Goal: Task Accomplishment & Management: Use online tool/utility

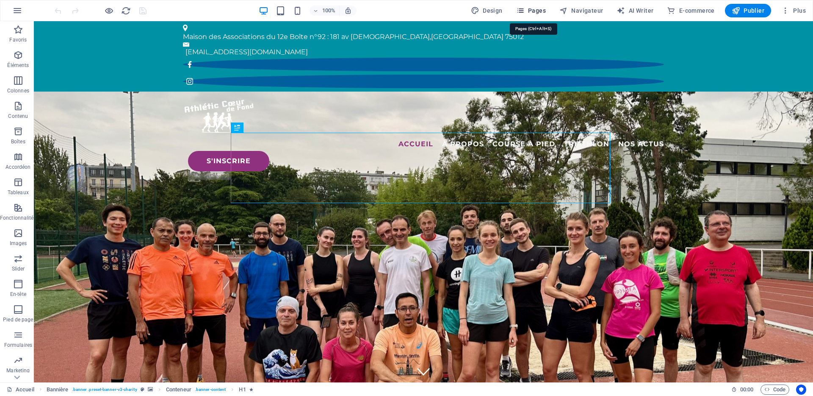
click at [542, 8] on span "Pages" at bounding box center [531, 10] width 30 height 8
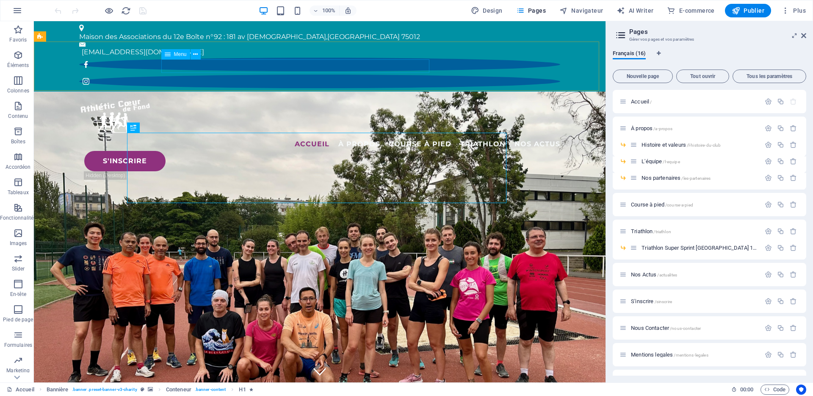
click at [308, 137] on nav "Accueil À propos Histoire et valeurs L'équipe Nos partenaires Course à pied Tri…" at bounding box center [320, 144] width 488 height 14
select select
select select "1"
select select
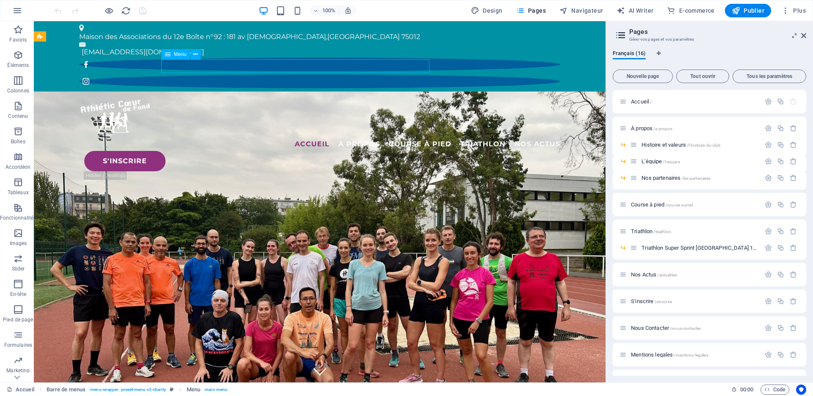
select select "2"
select select
select select "3"
select select
select select "4"
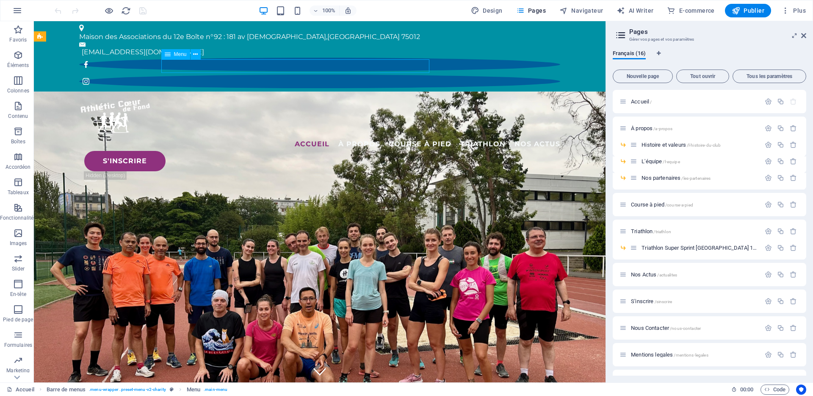
select select
select select "5"
select select
select select "6"
select select
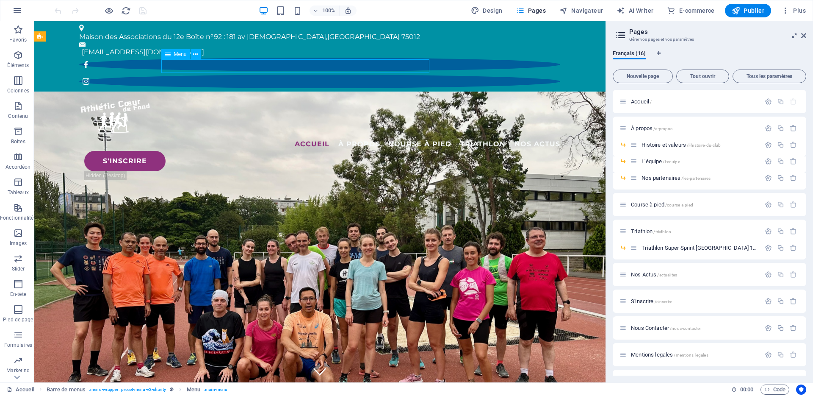
select select "7"
select select
select select "8"
select select
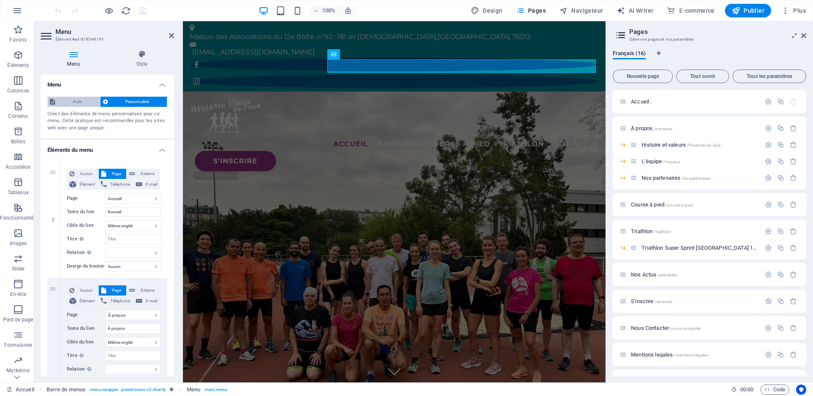
click at [77, 102] on span "Auto" at bounding box center [78, 102] width 40 height 10
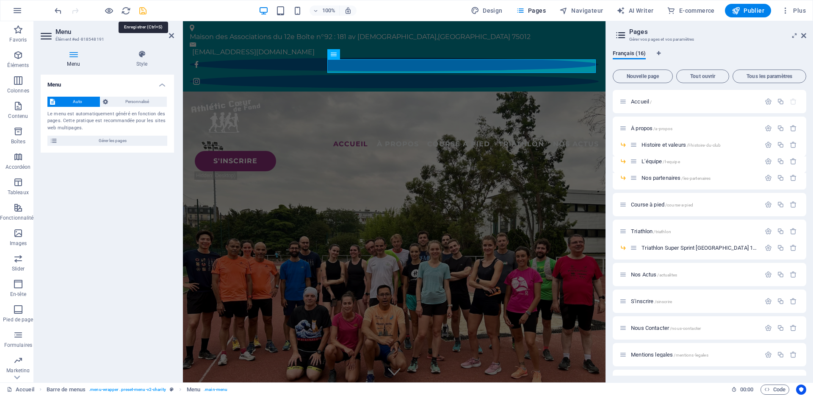
click at [142, 10] on icon "save" at bounding box center [143, 11] width 10 height 10
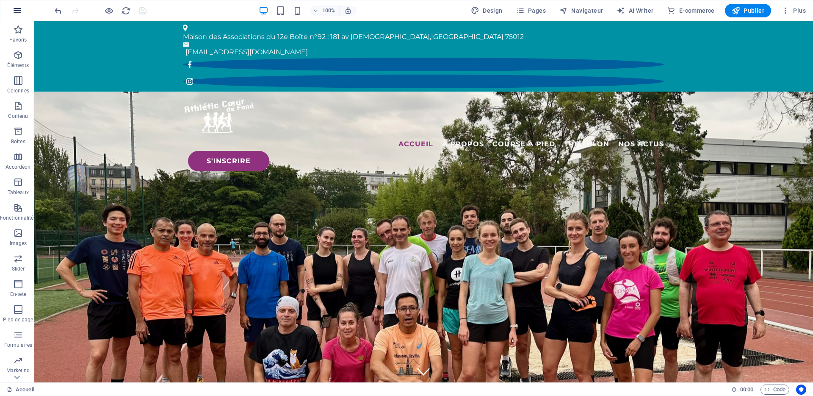
click at [23, 13] on button "button" at bounding box center [17, 10] width 20 height 20
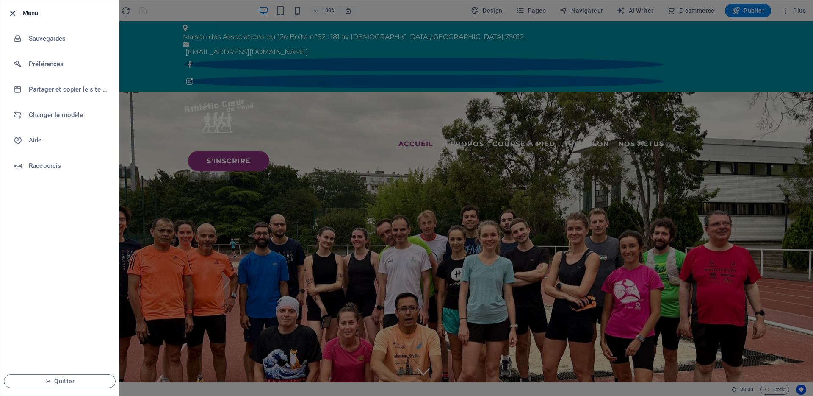
click at [16, 12] on icon "button" at bounding box center [13, 13] width 10 height 10
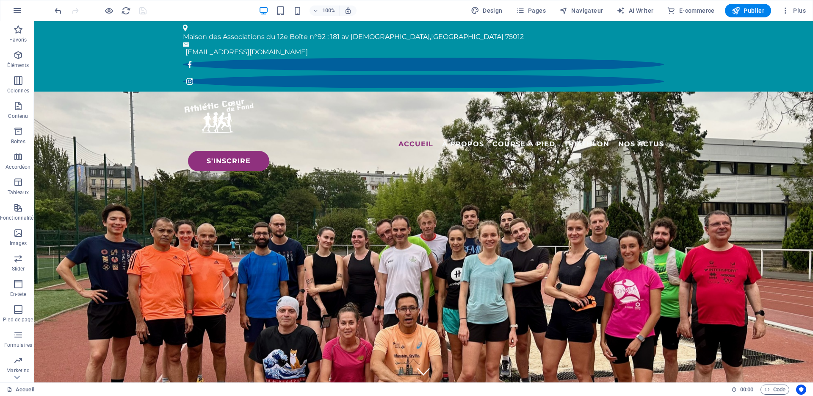
drag, startPoint x: 221, startPoint y: 9, endPoint x: 248, endPoint y: 8, distance: 27.1
click at [221, 9] on div "100% Design Pages Navigateur AI Writer E-commerce Publier Plus" at bounding box center [431, 11] width 756 height 14
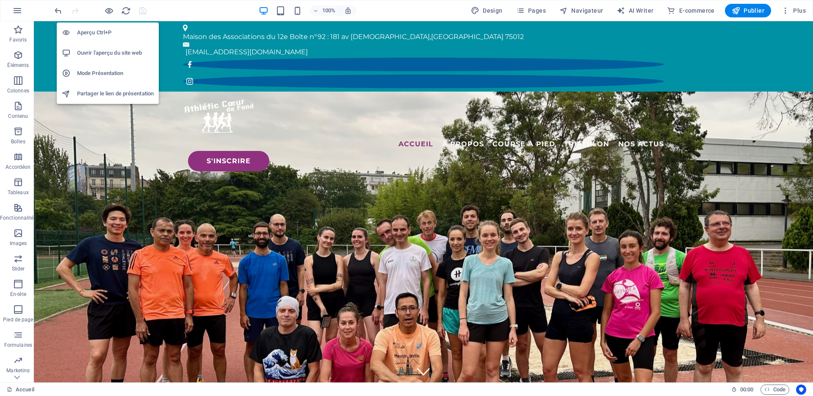
click at [107, 50] on h6 "Ouvrir l'aperçu du site web" at bounding box center [115, 53] width 77 height 10
